Goal: Transaction & Acquisition: Download file/media

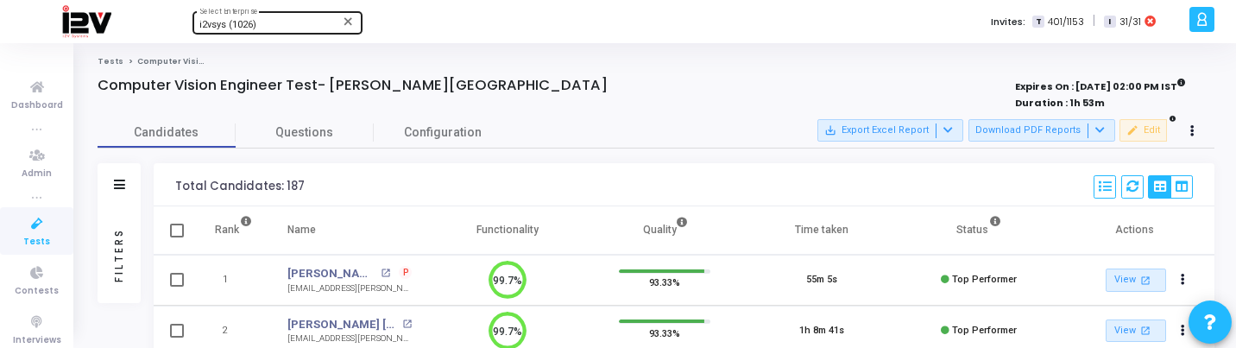
click at [277, 26] on div "i2vsys (1026)" at bounding box center [269, 25] width 140 height 10
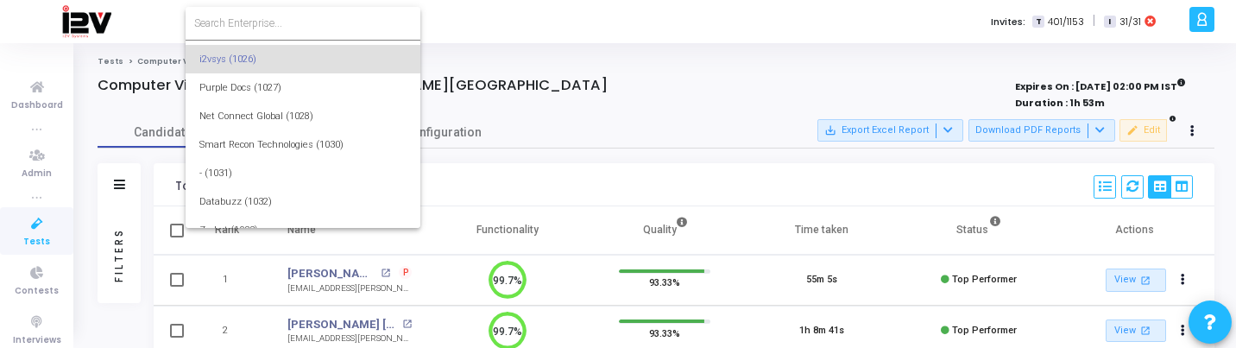
click at [278, 26] on input at bounding box center [302, 24] width 217 height 16
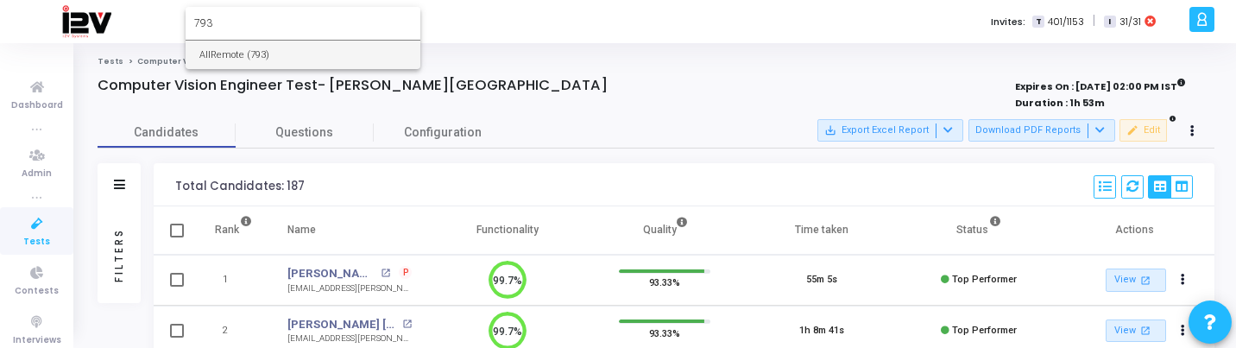
type input "793"
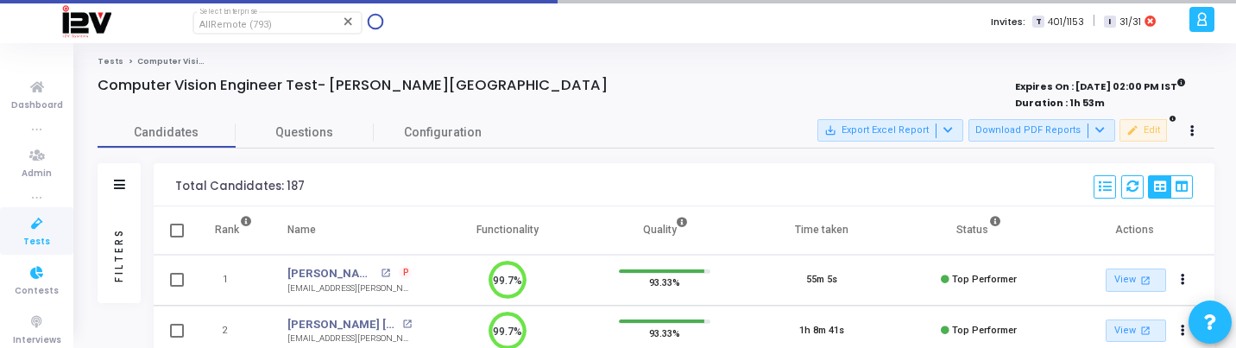
click at [32, 224] on icon at bounding box center [37, 224] width 36 height 22
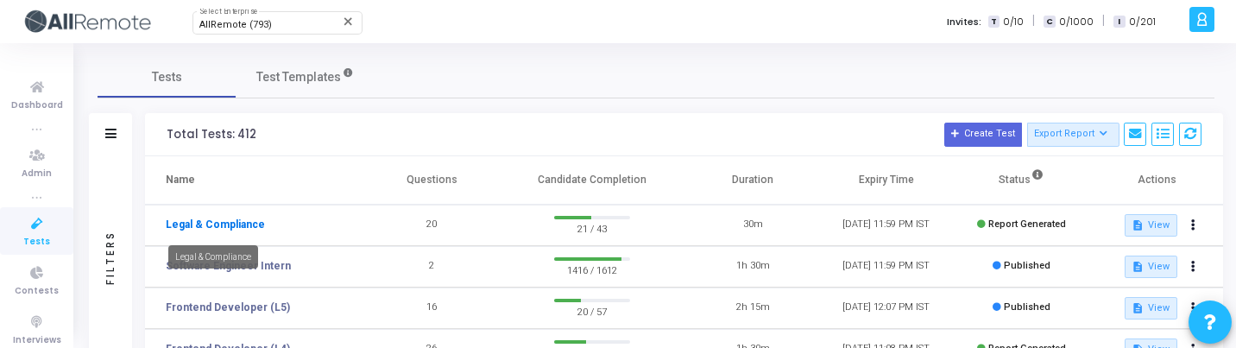
click at [230, 228] on link "Legal & Compliance" at bounding box center [215, 225] width 99 height 16
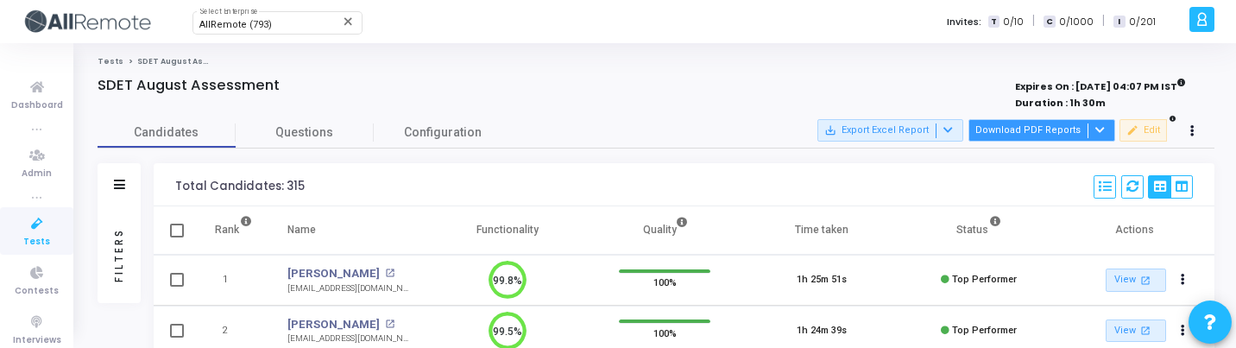
click at [1067, 124] on button "Download PDF Reports" at bounding box center [1041, 130] width 147 height 22
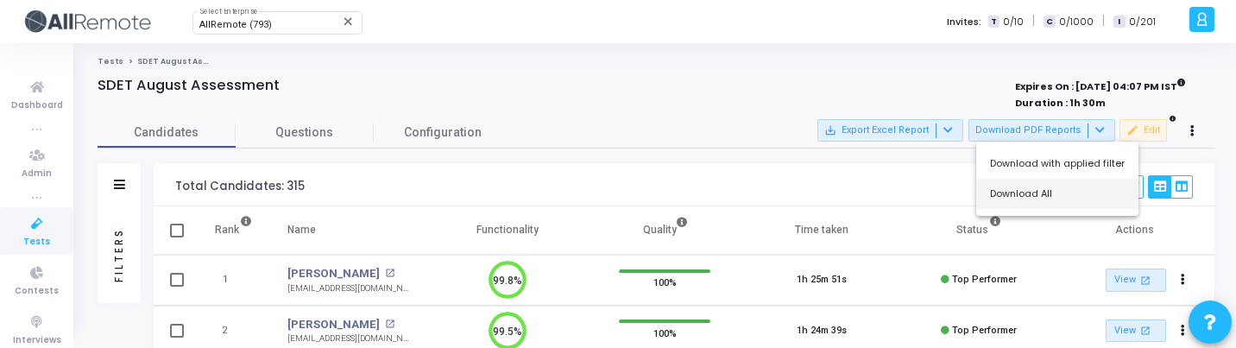
click at [1031, 204] on button "Download All" at bounding box center [1057, 194] width 162 height 30
